Goal: Transaction & Acquisition: Purchase product/service

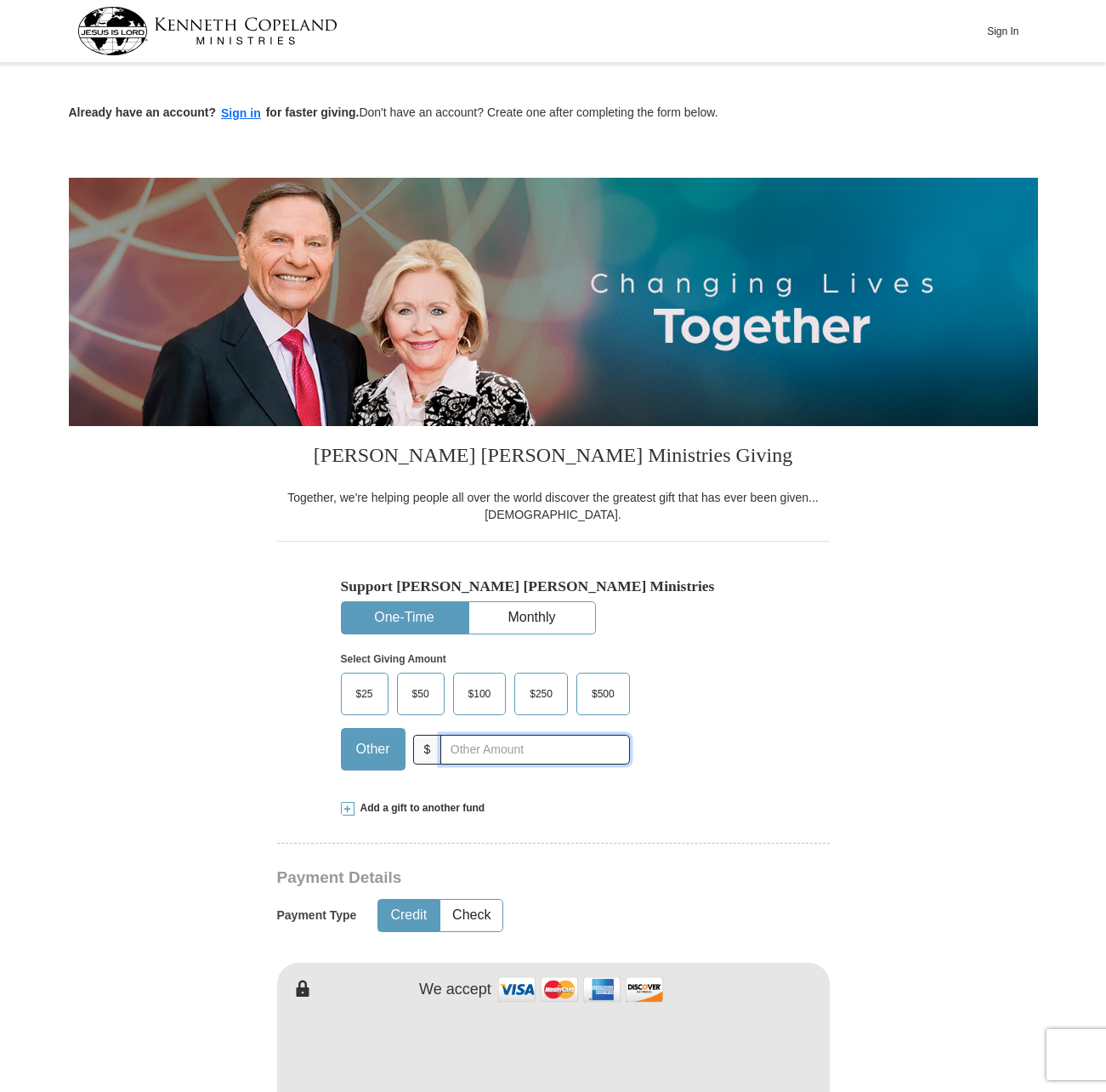
click at [513, 748] on input "text" at bounding box center [534, 749] width 189 height 30
type input "1485.92"
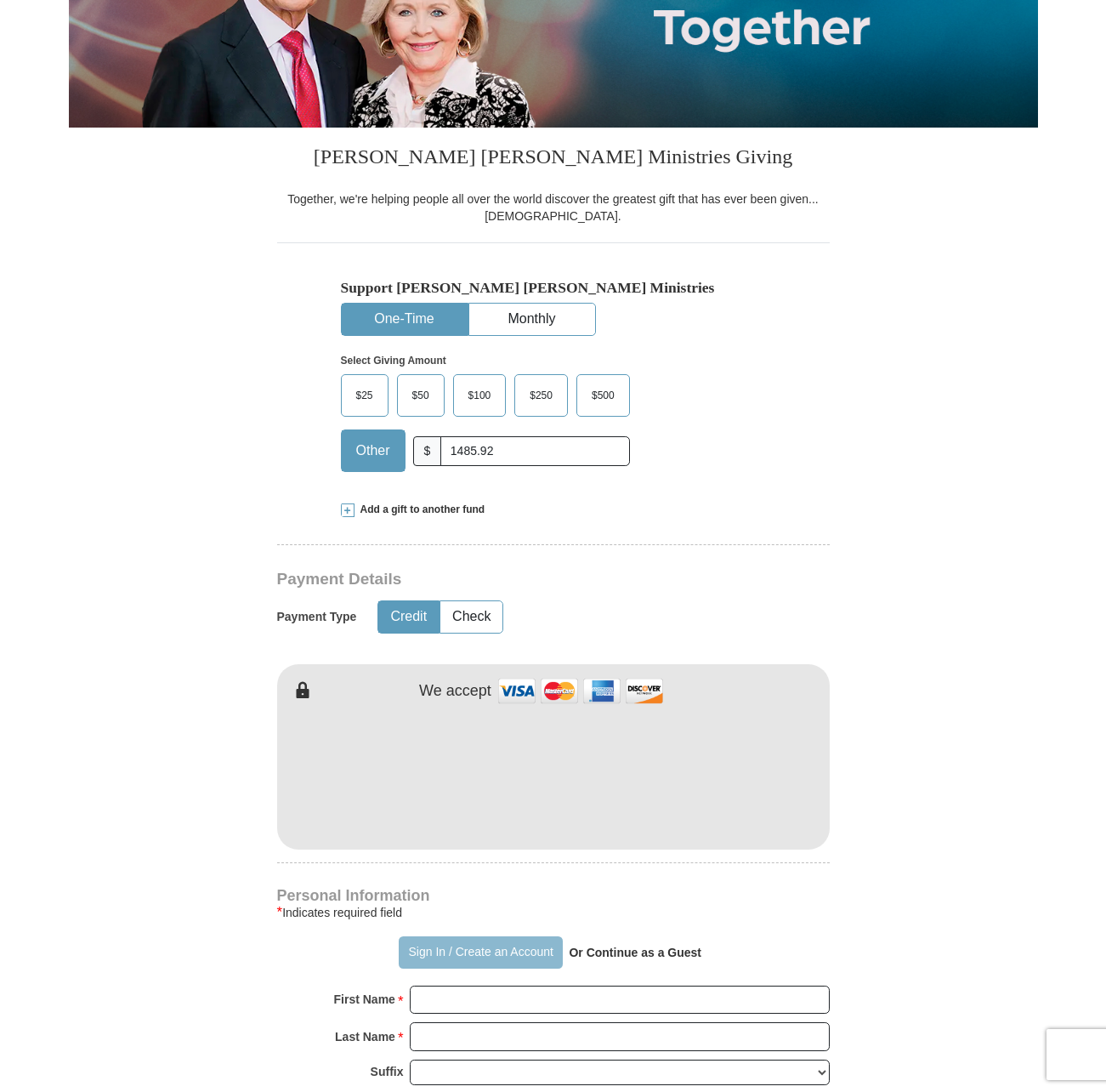
scroll to position [300, 0]
click at [482, 956] on button "Sign In / Create an Account" at bounding box center [480, 952] width 164 height 33
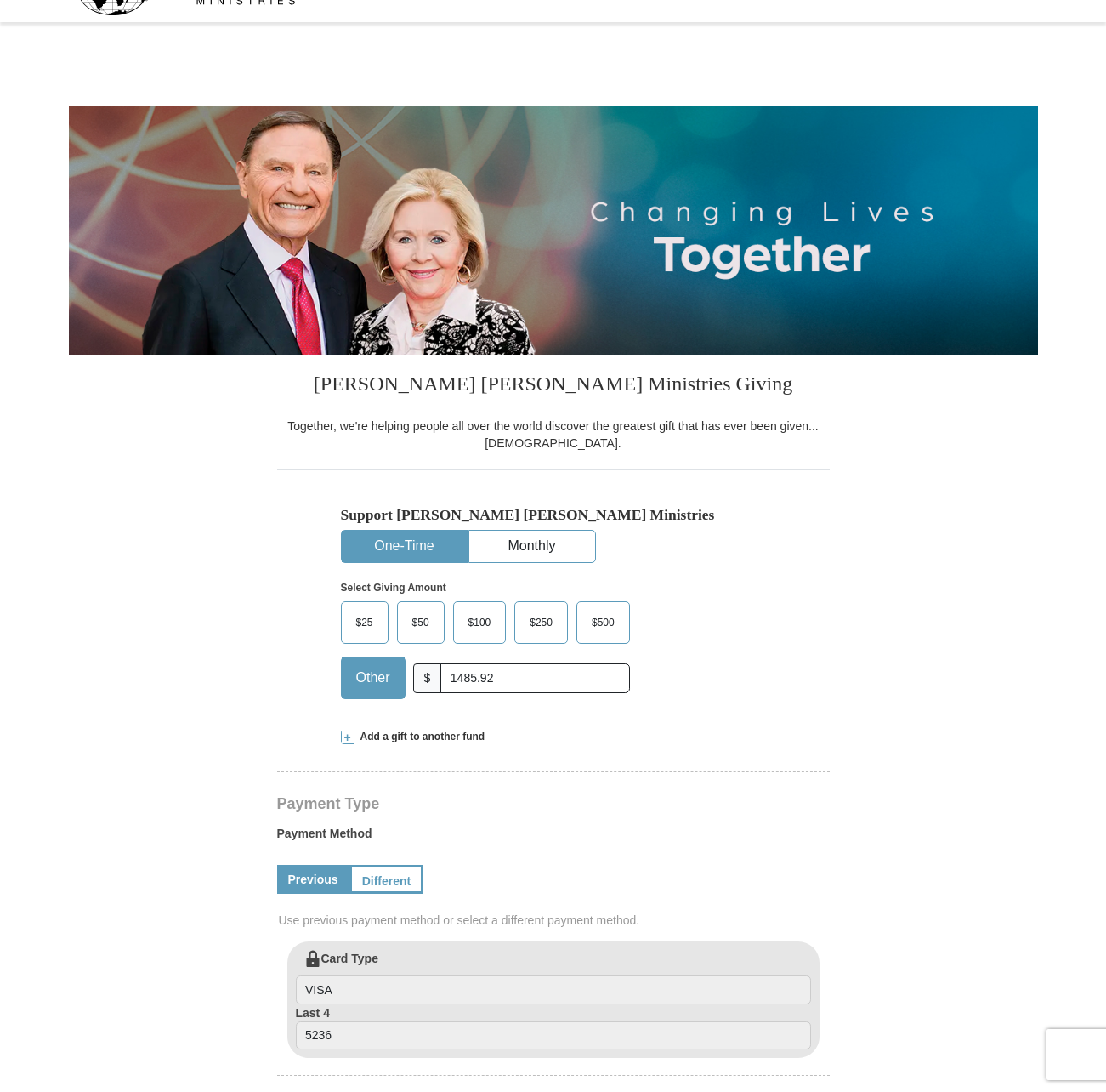
select select "IL"
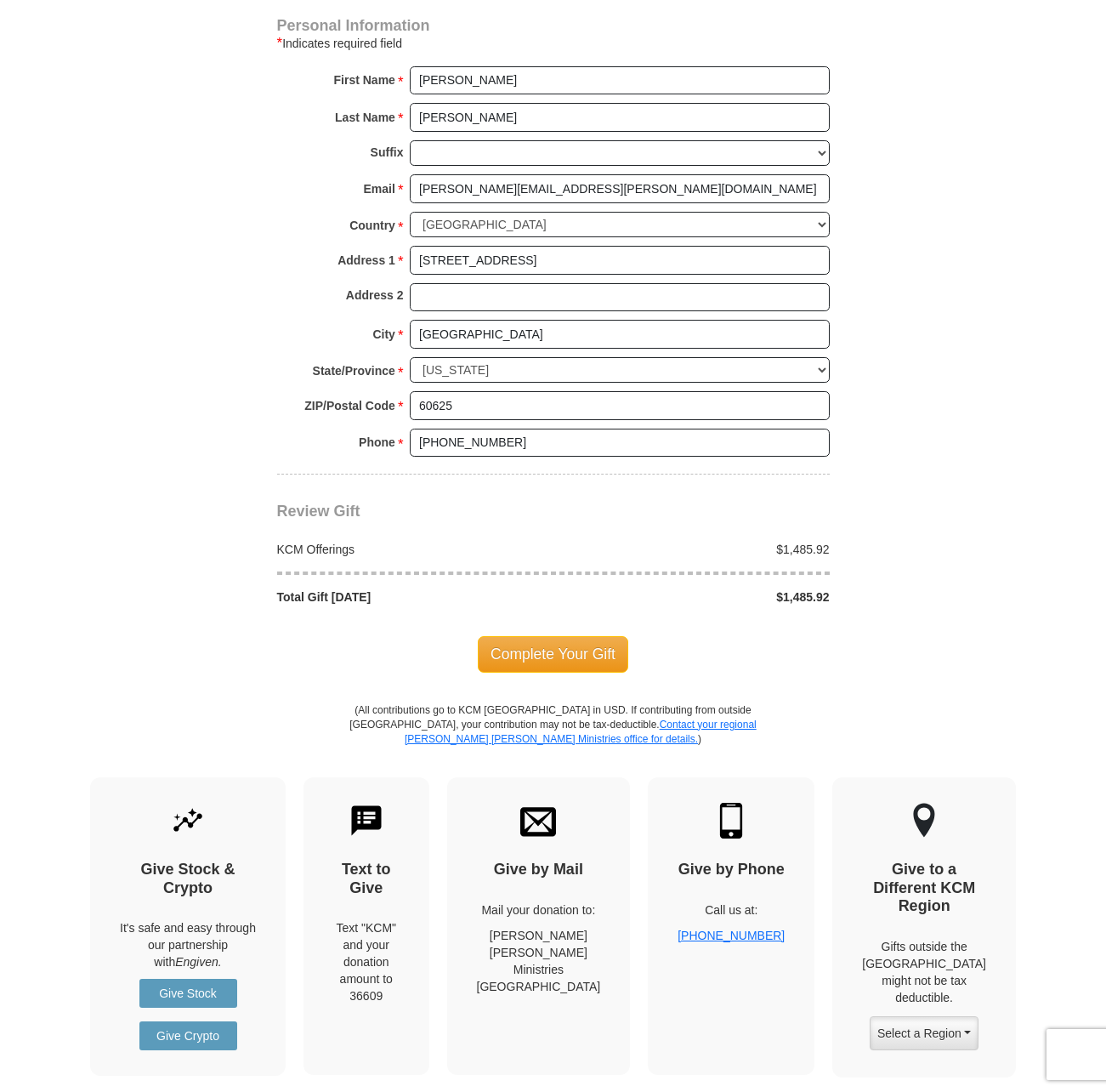
scroll to position [1131, 0]
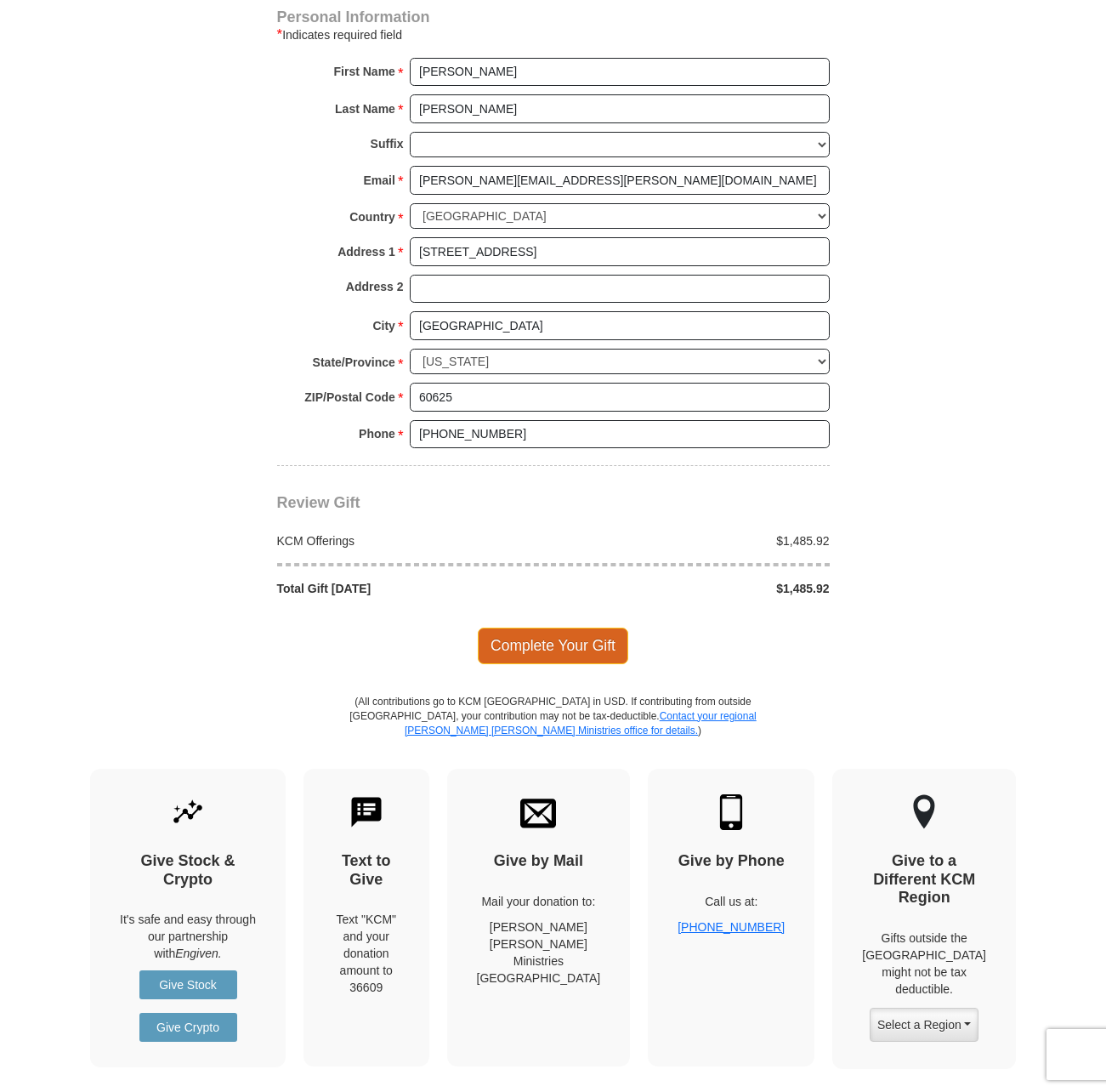
click at [544, 627] on span "Complete Your Gift" at bounding box center [553, 645] width 150 height 35
